Goal: Find specific page/section: Find specific page/section

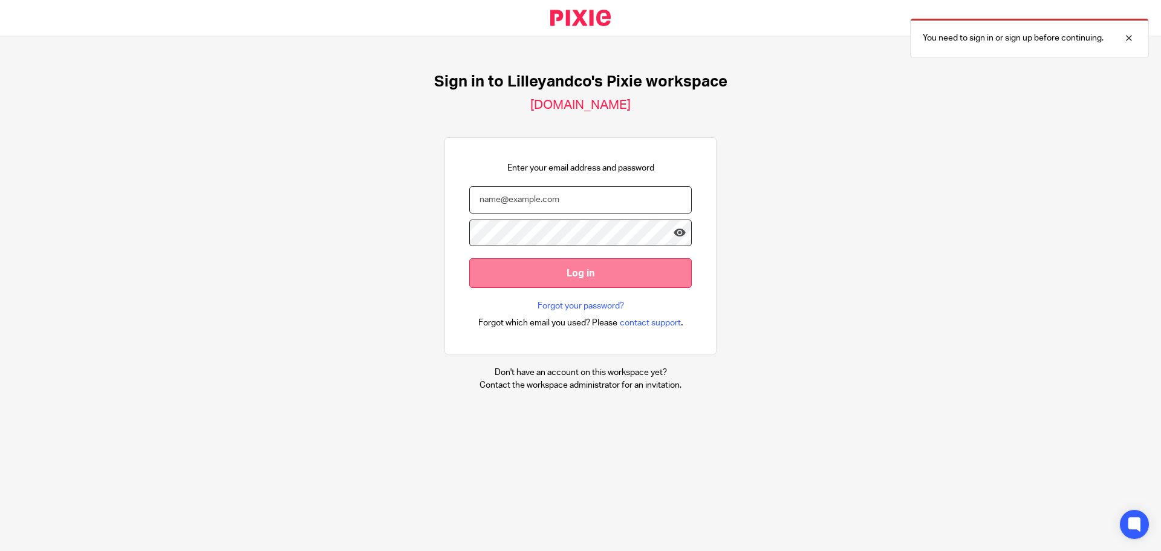
type input "[PERSON_NAME][EMAIL_ADDRESS][DOMAIN_NAME]"
click at [525, 284] on input "Log in" at bounding box center [580, 273] width 223 height 30
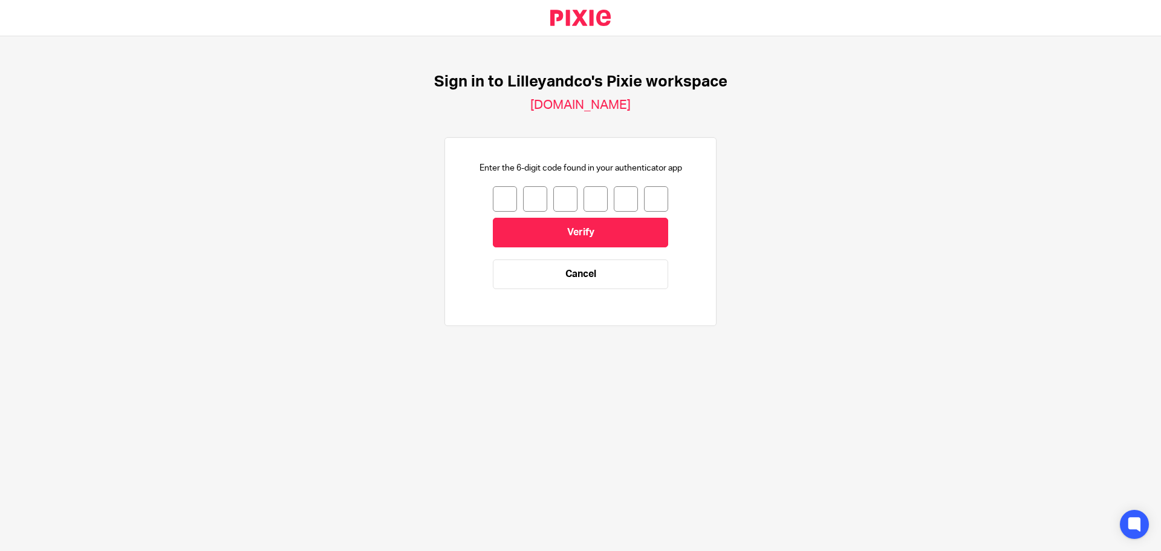
click at [493, 197] on input "number" at bounding box center [505, 198] width 24 height 25
type input "3"
type input "5"
type input "2"
type input "1"
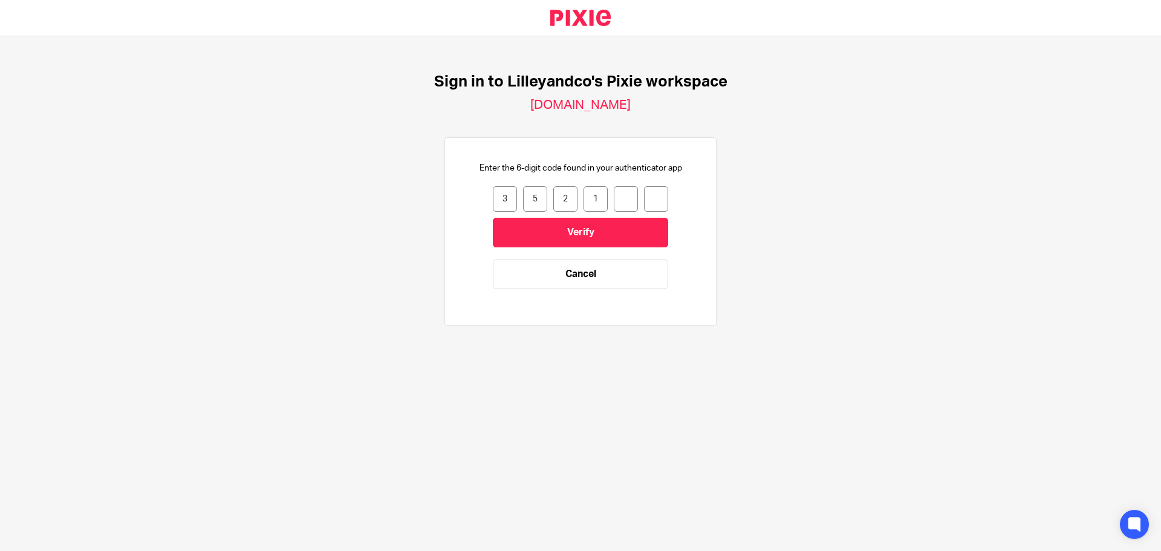
type input "9"
type input "5"
click at [504, 242] on input "Verify" at bounding box center [580, 233] width 175 height 30
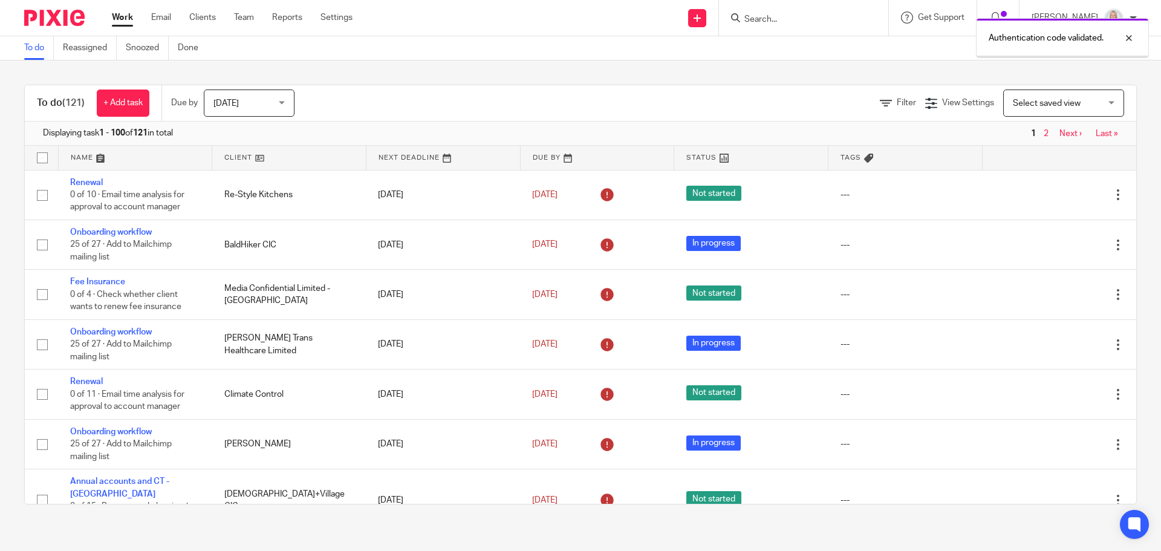
click at [793, 16] on div "Authentication code validated." at bounding box center [865, 35] width 568 height 46
click at [787, 18] on div "Authentication code validated." at bounding box center [865, 35] width 568 height 46
click at [767, 22] on div "Authentication code validated." at bounding box center [865, 35] width 568 height 46
click at [772, 23] on input "Search" at bounding box center [797, 20] width 109 height 11
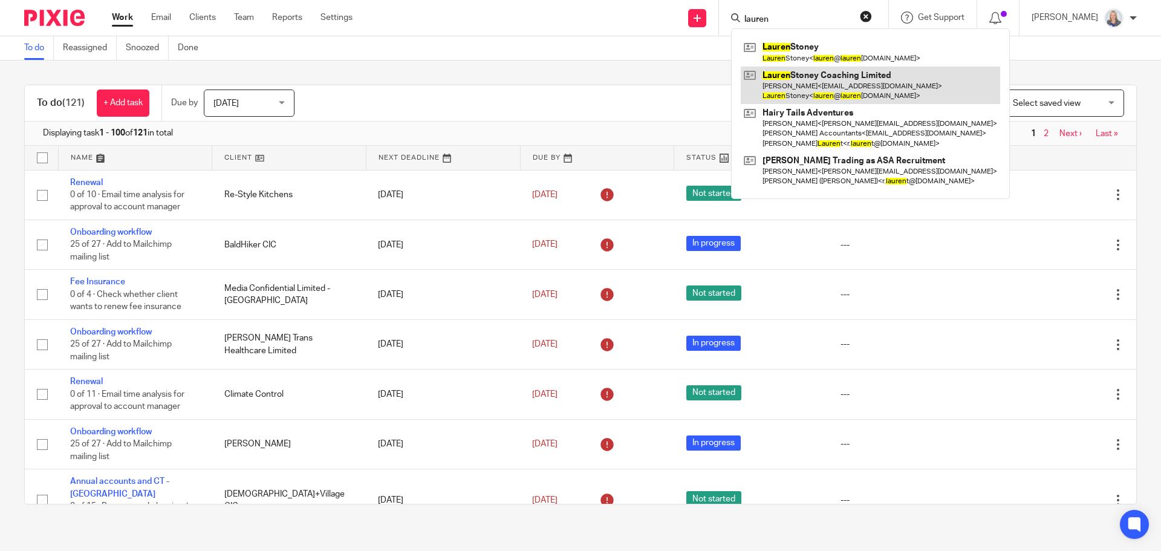
type input "lauren"
click at [792, 89] on link at bounding box center [870, 85] width 259 height 37
